Goal: Navigation & Orientation: Find specific page/section

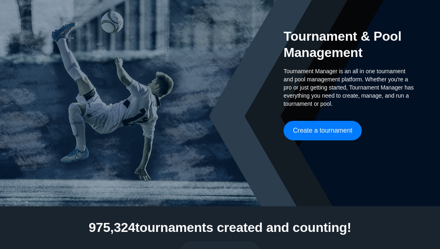
scroll to position [72, 0]
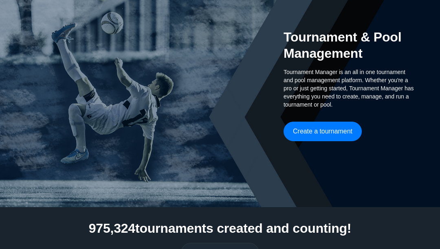
click at [350, 140] on button "Create a tournament" at bounding box center [322, 132] width 78 height 20
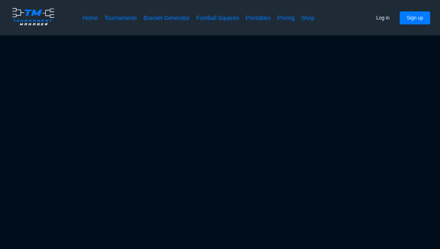
click at [84, 14] on link "Home" at bounding box center [90, 18] width 15 height 8
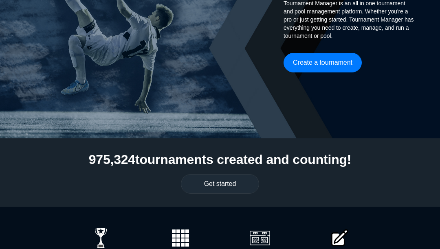
scroll to position [142, 0]
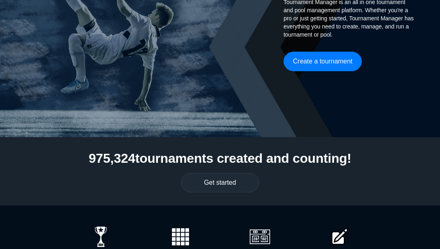
click at [239, 187] on button "Get started" at bounding box center [220, 183] width 78 height 20
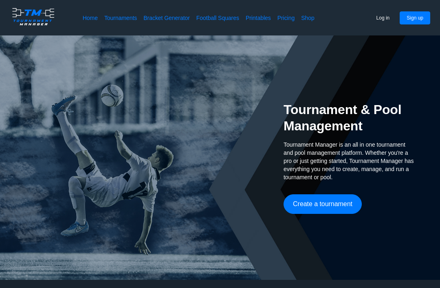
click at [169, 15] on link "Bracket Generator" at bounding box center [166, 18] width 46 height 8
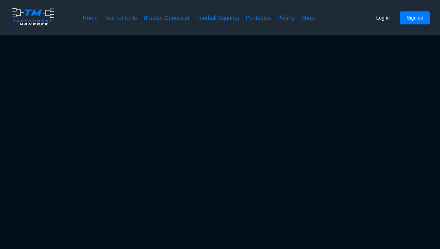
click at [160, 18] on link "Bracket Generator" at bounding box center [166, 18] width 46 height 8
click at [180, 18] on link "Bracket Generator" at bounding box center [166, 18] width 46 height 8
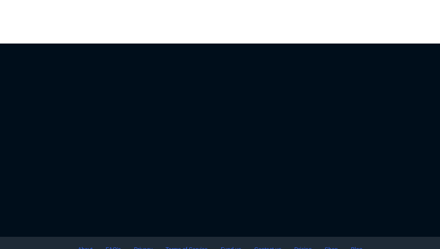
scroll to position [2, 0]
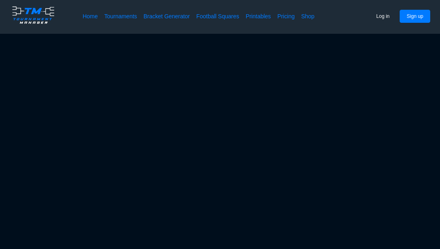
click at [303, 140] on section at bounding box center [220, 146] width 440 height 224
click at [260, 167] on section at bounding box center [220, 146] width 440 height 224
click at [368, 74] on section at bounding box center [220, 146] width 440 height 224
click at [328, 133] on section at bounding box center [220, 146] width 440 height 224
click at [291, 166] on section at bounding box center [220, 146] width 440 height 224
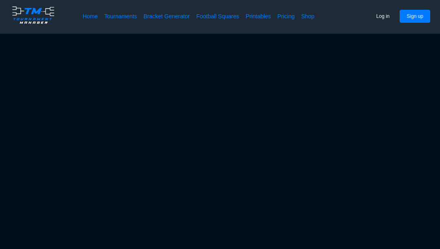
scroll to position [0, 0]
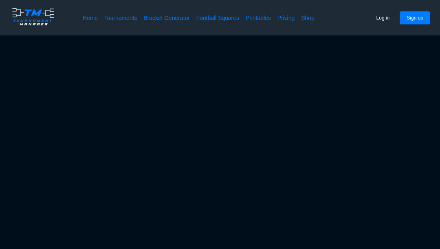
click at [94, 123] on section at bounding box center [220, 147] width 440 height 224
click at [155, 11] on div "Home Tournaments Bracket Generator Football Squares Printables Pricing Shop Log…" at bounding box center [220, 17] width 440 height 35
click at [159, 18] on link "Bracket Generator" at bounding box center [166, 18] width 46 height 8
click at [158, 18] on link "Bracket Generator" at bounding box center [166, 18] width 46 height 8
click at [126, 20] on link "Tournaments" at bounding box center [120, 18] width 33 height 8
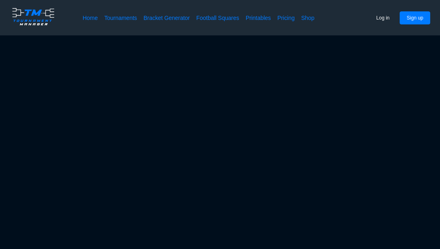
click at [94, 15] on link "Home" at bounding box center [90, 18] width 15 height 8
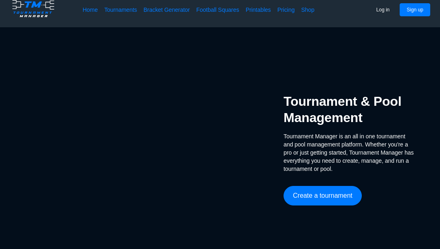
scroll to position [8, 0]
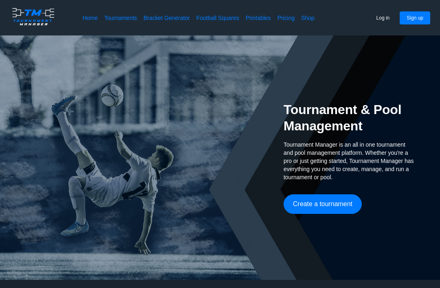
click at [347, 209] on button "Create a tournament" at bounding box center [322, 204] width 78 height 20
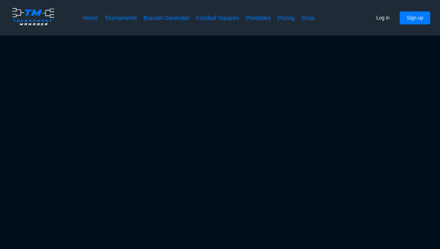
click at [157, 18] on link "Bracket Generator" at bounding box center [166, 18] width 46 height 8
click at [216, 21] on link "Football Squares" at bounding box center [217, 18] width 43 height 8
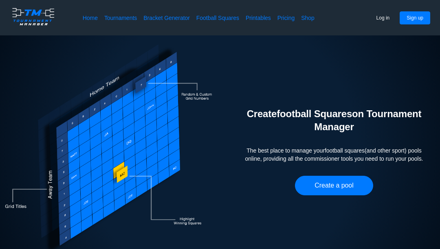
click at [160, 16] on link "Bracket Generator" at bounding box center [166, 18] width 46 height 8
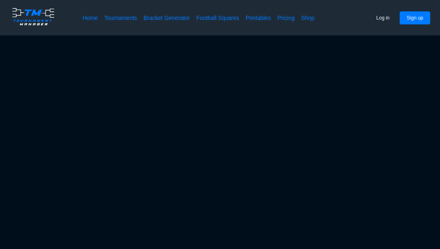
click at [215, 14] on link "Football Squares" at bounding box center [217, 18] width 43 height 8
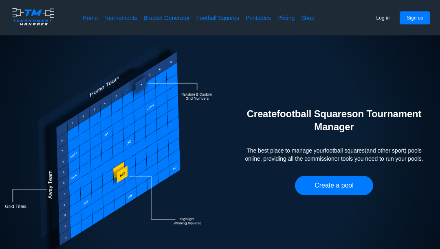
click at [255, 18] on link "Printables" at bounding box center [257, 18] width 25 height 8
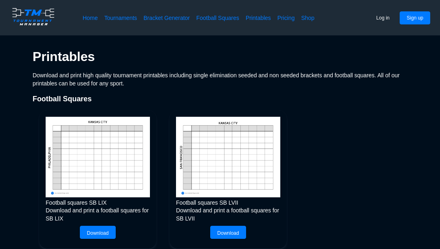
click at [289, 21] on link "Pricing" at bounding box center [285, 18] width 17 height 8
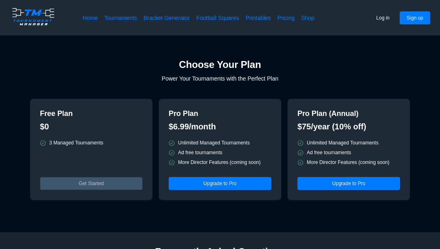
click at [311, 14] on link "Shop" at bounding box center [307, 18] width 13 height 8
click at [174, 17] on link "Bracket Generator" at bounding box center [166, 18] width 46 height 8
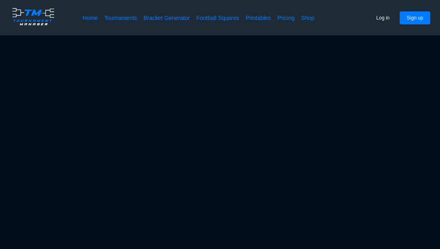
click at [177, 19] on link "Bracket Generator" at bounding box center [166, 18] width 46 height 8
click at [177, 18] on link "Bracket Generator" at bounding box center [166, 18] width 46 height 8
click at [173, 10] on div "Home Tournaments Bracket Generator Football Squares Printables Pricing Shop Log…" at bounding box center [220, 17] width 440 height 35
click at [170, 15] on link "Bracket Generator" at bounding box center [166, 18] width 46 height 8
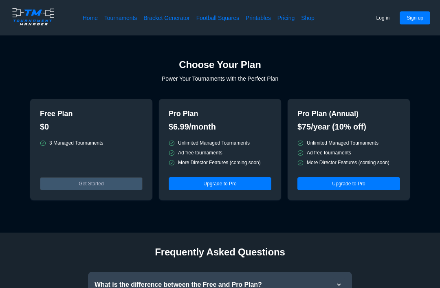
click at [92, 21] on link "Home" at bounding box center [90, 18] width 15 height 8
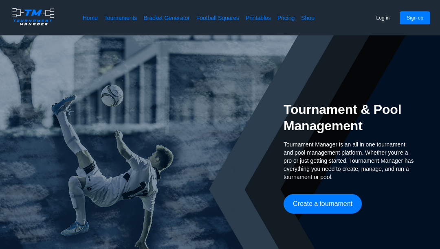
click at [120, 17] on link "Tournaments" at bounding box center [120, 18] width 33 height 8
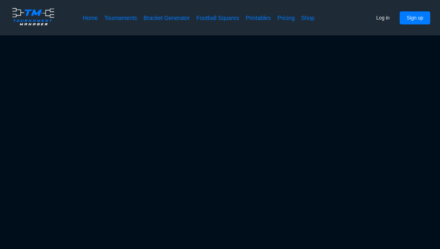
click at [95, 17] on link "Home" at bounding box center [90, 18] width 15 height 8
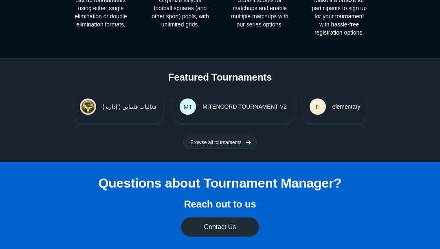
scroll to position [416, 0]
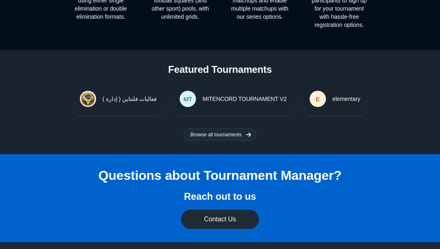
click at [195, 136] on button "Browse all tournaments" at bounding box center [219, 134] width 73 height 13
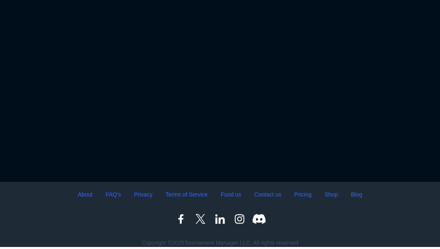
scroll to position [77, 0]
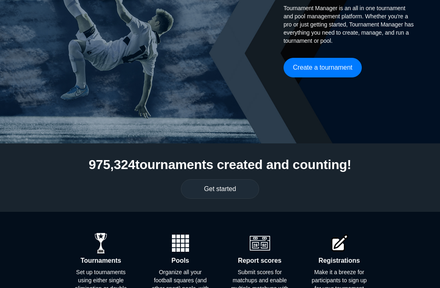
scroll to position [136, 0]
click at [254, 263] on h2 "Report scores" at bounding box center [260, 260] width 44 height 8
click at [99, 252] on img at bounding box center [101, 243] width 20 height 20
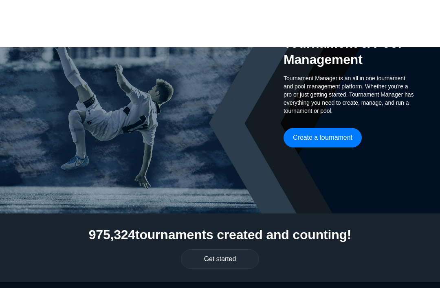
scroll to position [0, 0]
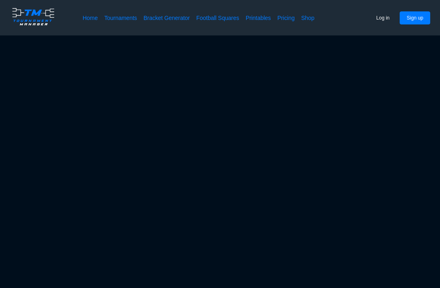
scroll to position [90, 0]
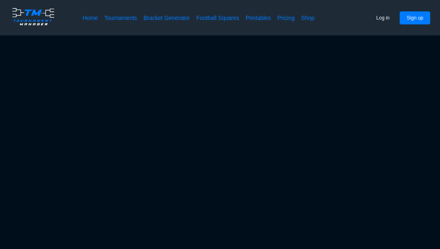
click at [166, 21] on link "Bracket Generator" at bounding box center [166, 18] width 46 height 8
click at [178, 17] on link "Bracket Generator" at bounding box center [166, 18] width 46 height 8
click at [171, 29] on div "Home Tournaments Bracket Generator Football Squares Printables Pricing Shop Log…" at bounding box center [220, 17] width 440 height 35
click at [166, 21] on link "Bracket Generator" at bounding box center [166, 18] width 46 height 8
click at [164, 18] on link "Bracket Generator" at bounding box center [166, 18] width 46 height 8
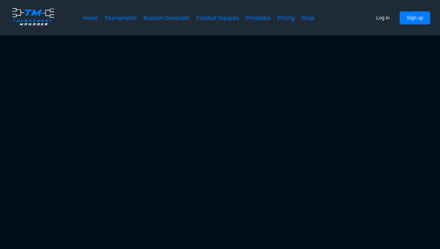
click at [160, 14] on link "Bracket Generator" at bounding box center [166, 18] width 46 height 8
click at [156, 11] on div "Home Tournaments Bracket Generator Football Squares Printables Pricing Shop Log…" at bounding box center [220, 17] width 440 height 35
click at [158, 20] on link "Bracket Generator" at bounding box center [166, 18] width 46 height 8
click at [150, 21] on link "Bracket Generator" at bounding box center [166, 18] width 46 height 8
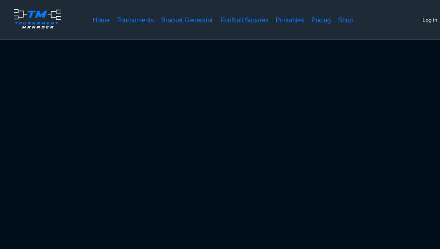
click at [173, 18] on link "Bracket Generator" at bounding box center [166, 18] width 46 height 8
click at [179, 16] on link "Bracket Generator" at bounding box center [166, 18] width 46 height 8
click at [173, 17] on link "Bracket Generator" at bounding box center [166, 18] width 46 height 8
click at [164, 22] on link "Bracket Generator" at bounding box center [166, 18] width 46 height 8
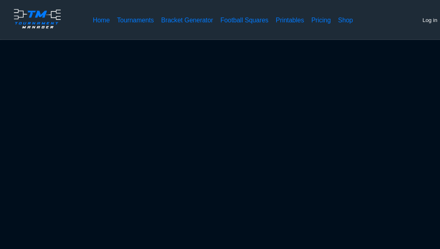
click at [167, 25] on div "Home Tournaments Bracket Generator Football Squares Printables Pricing Shop Log…" at bounding box center [220, 17] width 440 height 35
click at [184, 15] on link "Bracket Generator" at bounding box center [166, 18] width 46 height 8
click at [176, 20] on link "Bracket Generator" at bounding box center [166, 18] width 46 height 8
